Goal: Communication & Community: Answer question/provide support

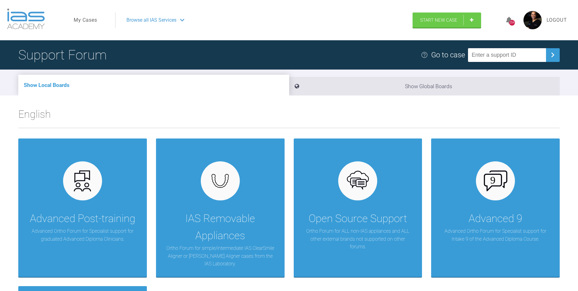
click at [84, 17] on link "My Cases" at bounding box center [85, 20] width 23 height 8
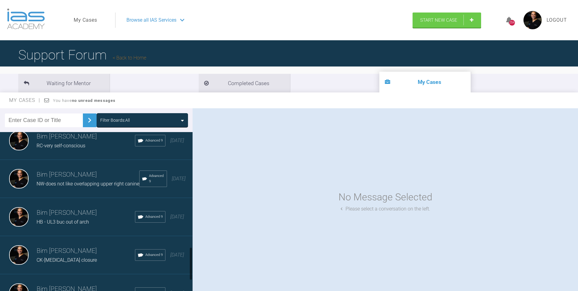
scroll to position [579, 0]
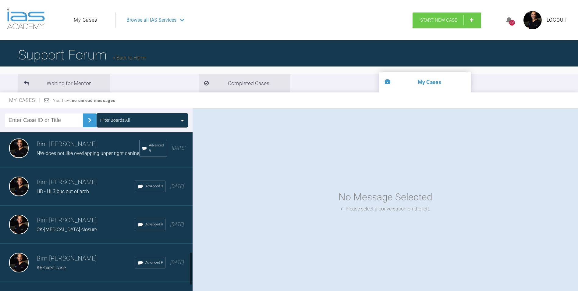
click at [65, 187] on h3 "Bim Sawhney" at bounding box center [86, 182] width 98 height 10
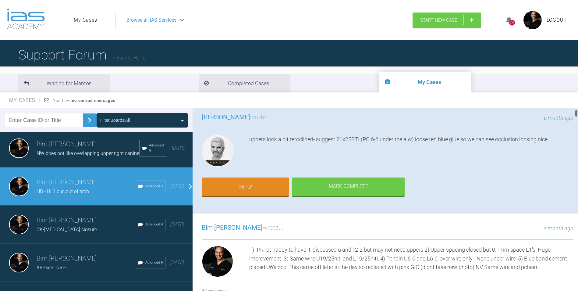
scroll to position [61, 0]
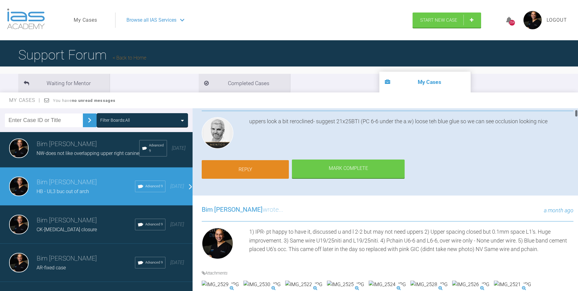
click at [259, 169] on link "Reply" at bounding box center [245, 169] width 87 height 19
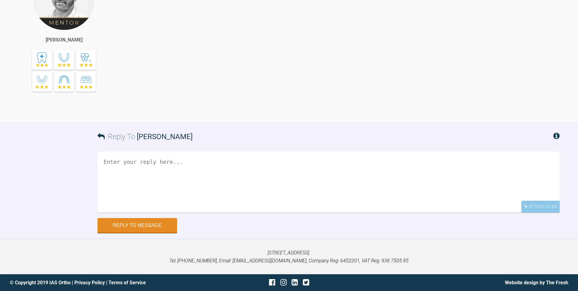
scroll to position [12917, 0]
paste textarea "Removed pink Fuji U6's (used small rose head to clean fissues) U21/25 Beta Niti…"
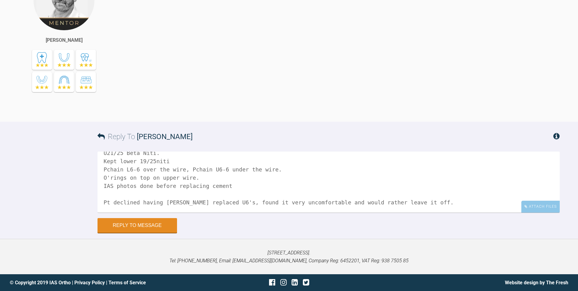
scroll to position [25, 0]
drag, startPoint x: 412, startPoint y: 194, endPoint x: 88, endPoint y: 184, distance: 324.4
click at [88, 184] on div "Reply To Ross Hobson Removed pink Fuji U6's (used small rose head to clean fiss…" at bounding box center [289, 177] width 578 height 111
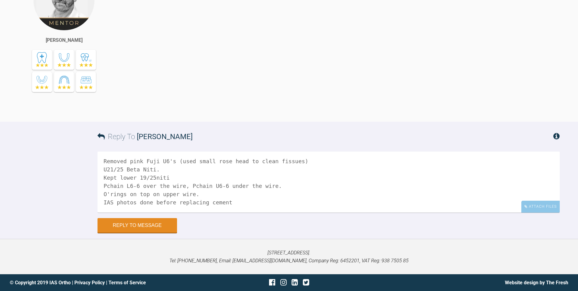
scroll to position [17, 0]
drag, startPoint x: 226, startPoint y: 187, endPoint x: 83, endPoint y: 184, distance: 142.4
click at [83, 184] on div "Reply To Ross Hobson Removed pink Fuji U6's (used small rose head to clean fiss…" at bounding box center [289, 177] width 578 height 111
drag, startPoint x: 540, startPoint y: 204, endPoint x: 449, endPoint y: 208, distance: 91.2
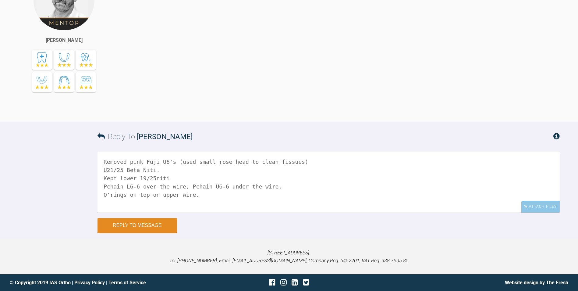
click at [540, 204] on div "Attach Files" at bounding box center [540, 207] width 38 height 12
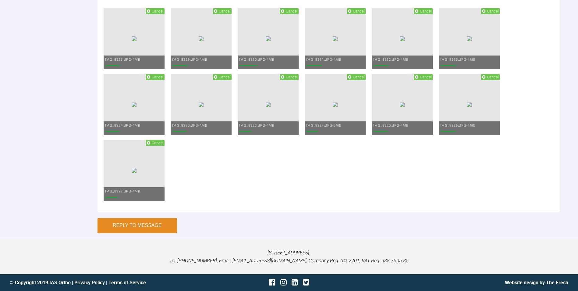
drag, startPoint x: 173, startPoint y: 161, endPoint x: 363, endPoint y: 160, distance: 189.9
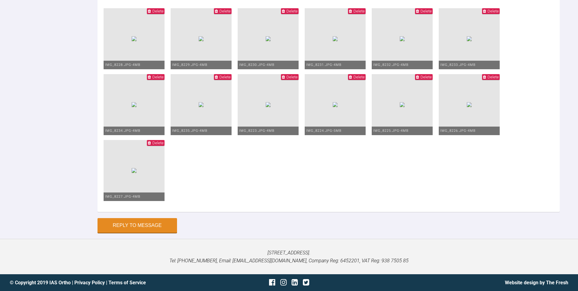
scroll to position [17, 0]
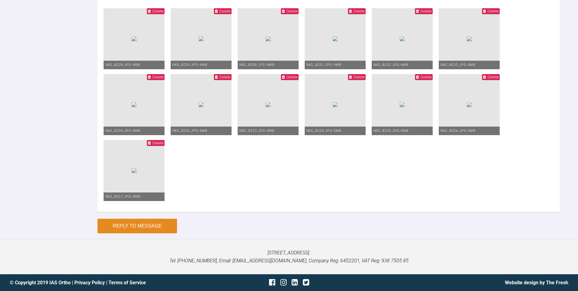
type textarea "Removed pink Fuji U6's U21/25 Beta Niti. Kept lower 19/25niti Pchain L6-6 over …"
click at [164, 229] on button "Reply to Message" at bounding box center [138, 226] width 80 height 15
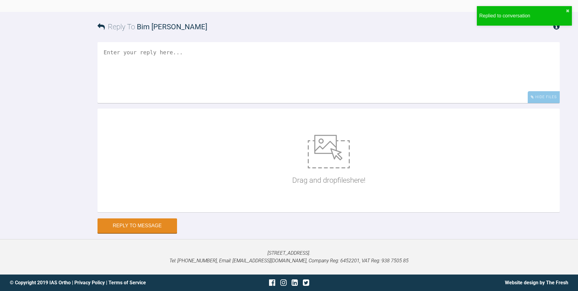
scroll to position [13130, 0]
